Goal: Obtain resource: Download file/media

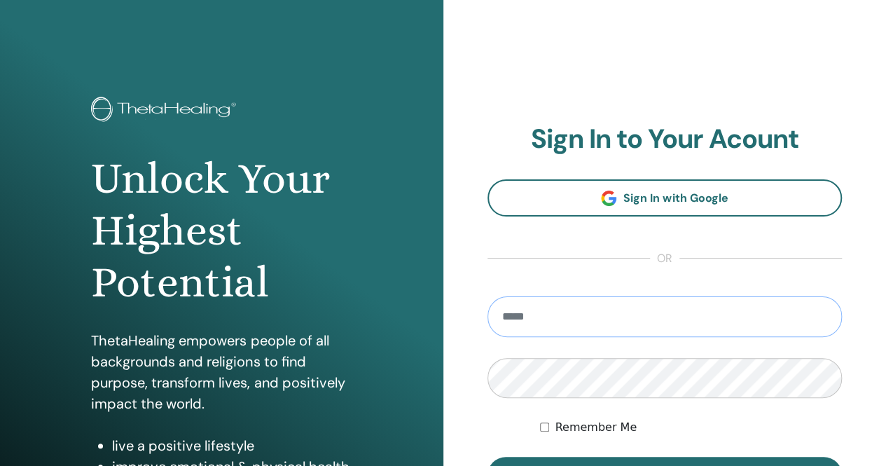
type input "**********"
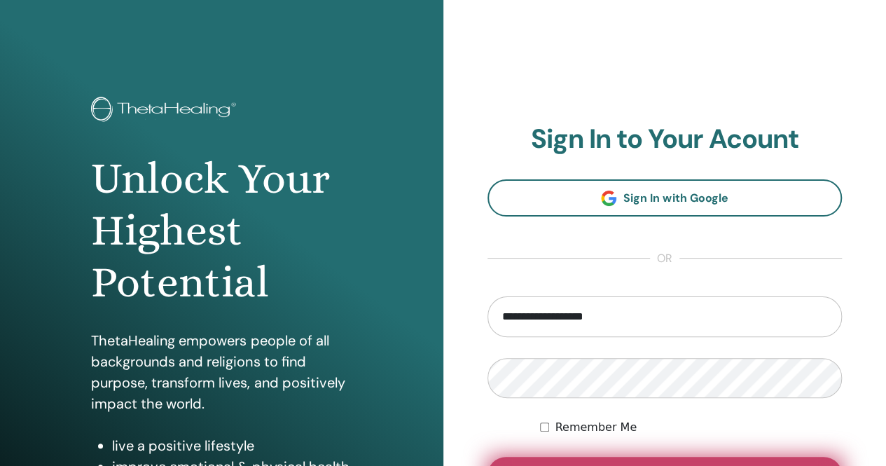
click at [591, 463] on button "Sign In" at bounding box center [664, 475] width 355 height 36
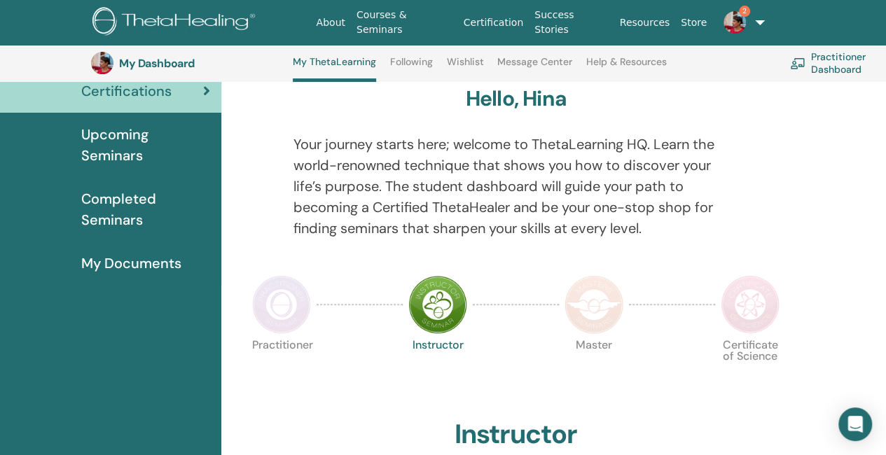
scroll to position [120, 0]
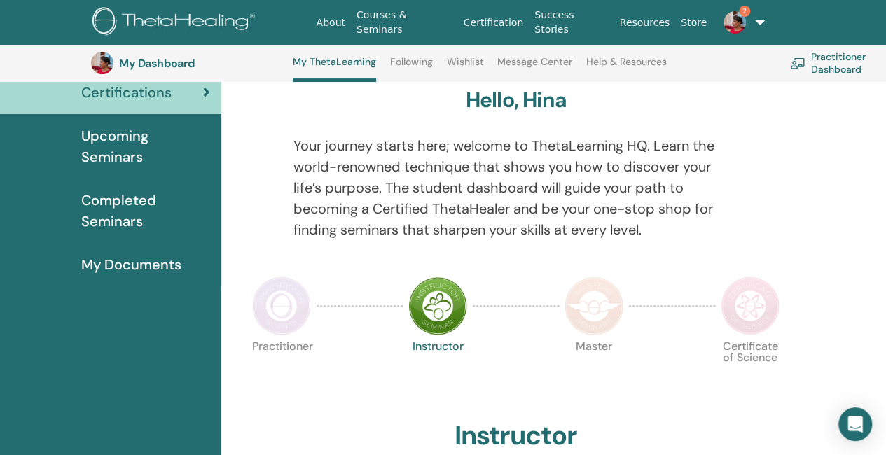
click at [305, 285] on img at bounding box center [281, 306] width 59 height 59
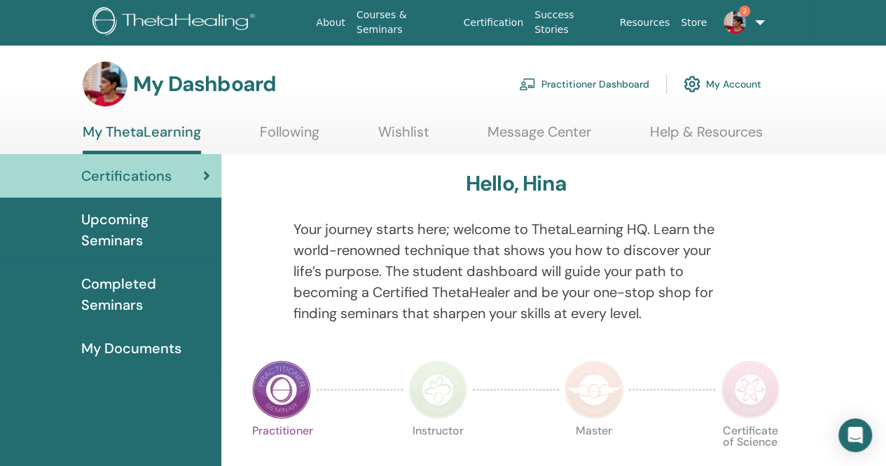
click at [164, 177] on span "Certifications" at bounding box center [126, 175] width 90 height 21
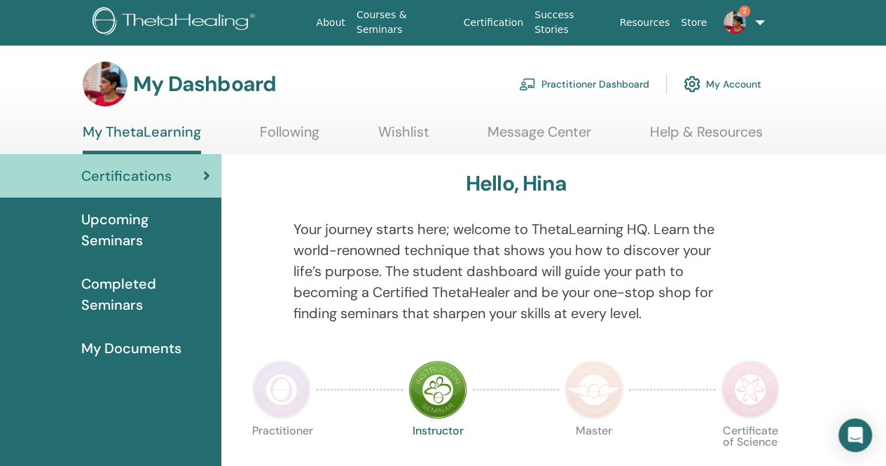
click at [146, 338] on span "My Documents" at bounding box center [131, 348] width 100 height 21
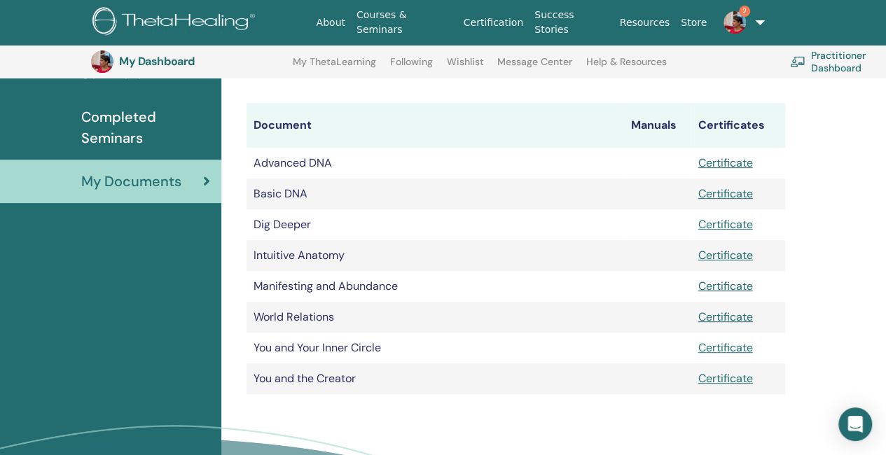
scroll to position [202, 0]
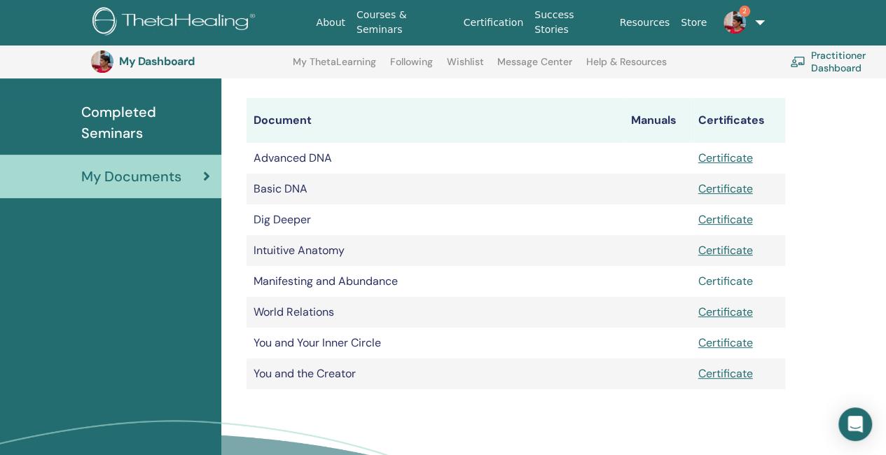
click at [727, 282] on link "Certificate" at bounding box center [725, 281] width 55 height 15
click at [111, 116] on span "Completed Seminars" at bounding box center [145, 123] width 129 height 42
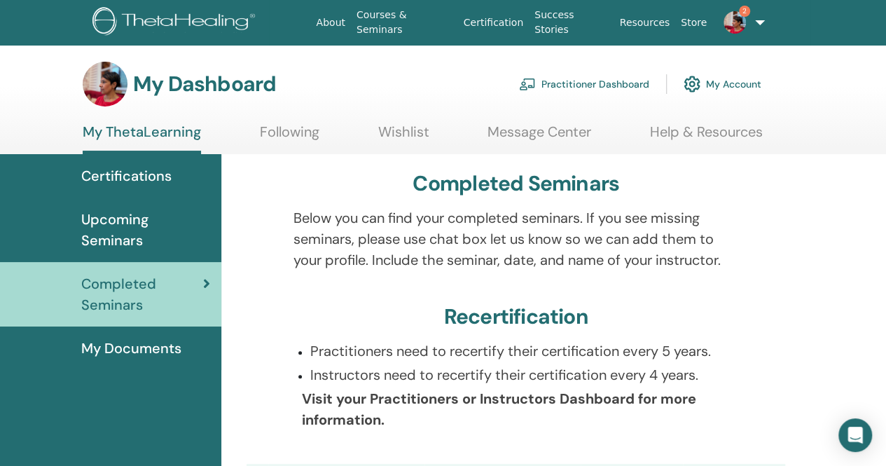
click at [735, 18] on img at bounding box center [735, 22] width 22 height 22
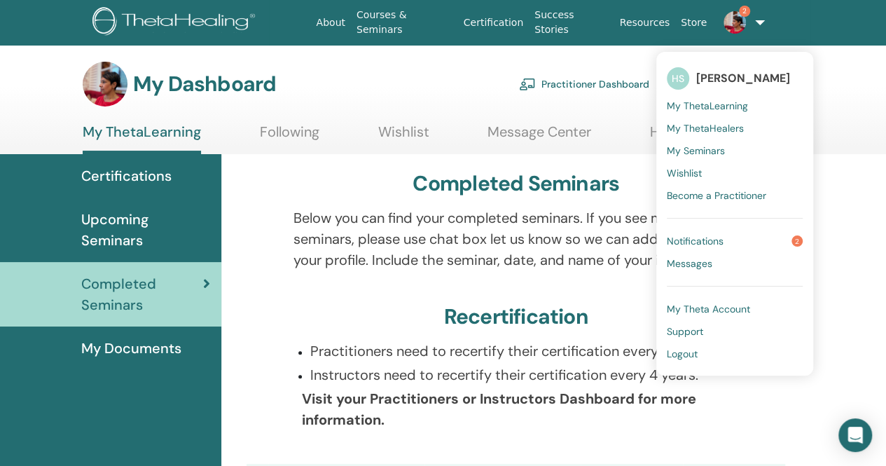
click at [698, 235] on span "Notifications" at bounding box center [695, 241] width 57 height 13
